Goal: Find contact information: Find contact information

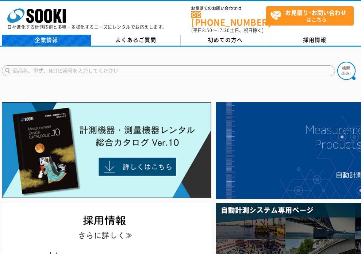
click at [53, 35] on link "企業情報" at bounding box center [46, 40] width 89 height 11
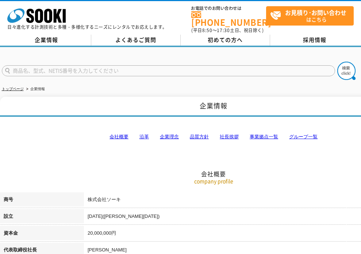
click at [261, 134] on link "事業拠点一覧" at bounding box center [264, 136] width 28 height 5
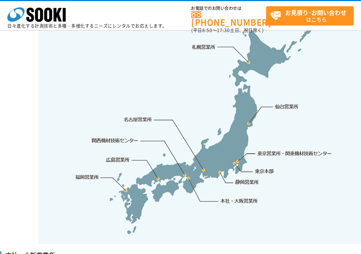
scroll to position [1539, 0]
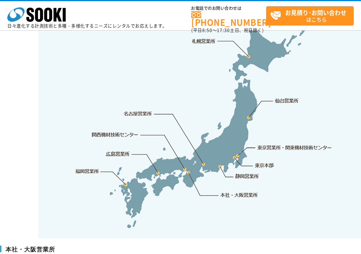
click at [238, 191] on link "本社・大阪営業所" at bounding box center [239, 194] width 38 height 7
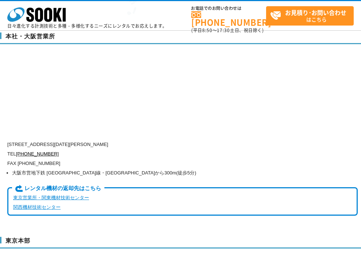
scroll to position [1763, 0]
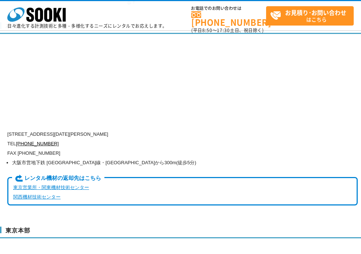
click at [120, 139] on p "TEL 0120-856-990" at bounding box center [182, 143] width 350 height 9
